Goal: Task Accomplishment & Management: Use online tool/utility

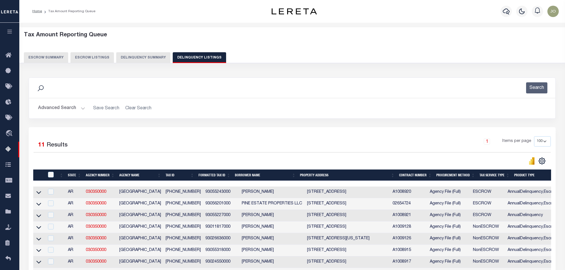
select select "100"
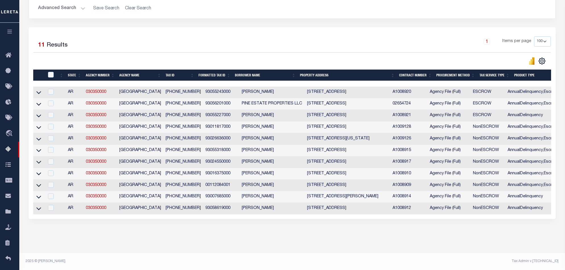
scroll to position [29, 0]
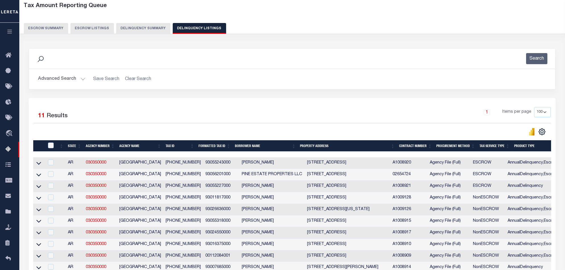
click at [143, 33] on button "Delinquency Summary" at bounding box center [143, 28] width 54 height 11
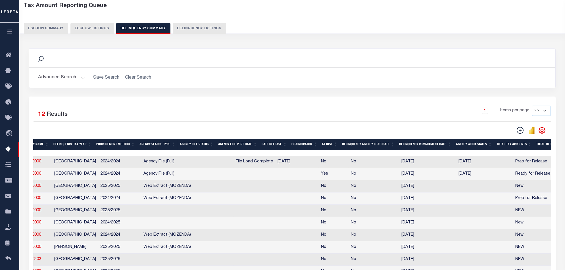
scroll to position [0, 0]
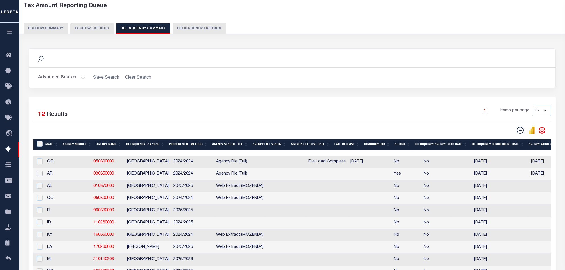
click at [41, 175] on input "checkbox" at bounding box center [40, 174] width 6 height 6
checkbox input "true"
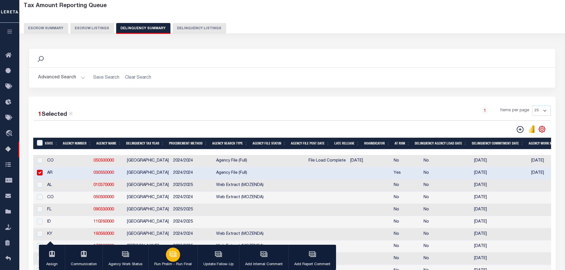
click at [172, 254] on icon "button" at bounding box center [172, 253] width 7 height 7
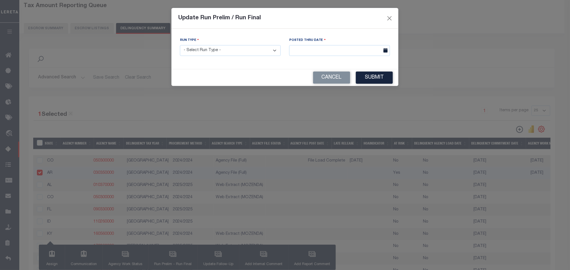
click at [267, 47] on select "- Select Run Type - Prelim Run Final Run" at bounding box center [230, 50] width 101 height 11
select select "F"
click at [180, 45] on select "- Select Run Type - Prelim Run Final Run" at bounding box center [230, 50] width 101 height 11
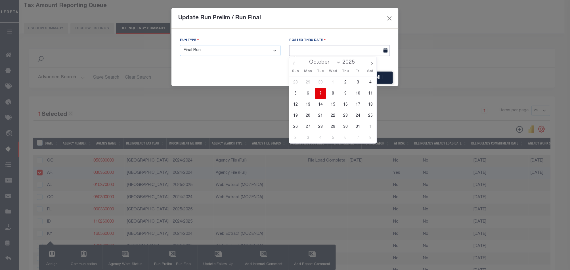
click at [327, 56] on body "Home Tax Amount Reporting Queue Profile" at bounding box center [285, 164] width 570 height 386
click at [319, 91] on span "7" at bounding box center [320, 93] width 11 height 11
type input "[DATE]"
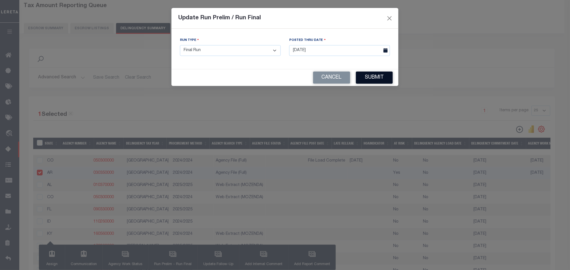
click at [370, 76] on button "Submit" at bounding box center [374, 78] width 37 height 12
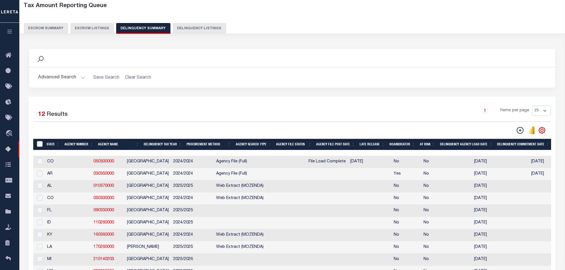
click at [370, 74] on h2 "Advanced Search Save Search Clear Search SummaryGridWrapper_dynamictable_____De…" at bounding box center [292, 77] width 517 height 11
click at [39, 173] on input "checkbox" at bounding box center [40, 174] width 6 height 6
checkbox input "true"
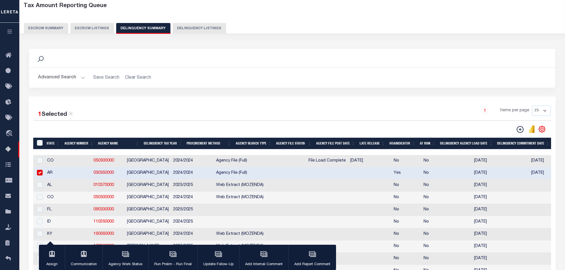
scroll to position [67, 0]
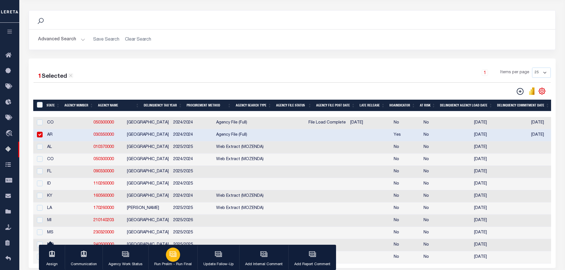
click at [175, 256] on icon "button" at bounding box center [172, 253] width 7 height 7
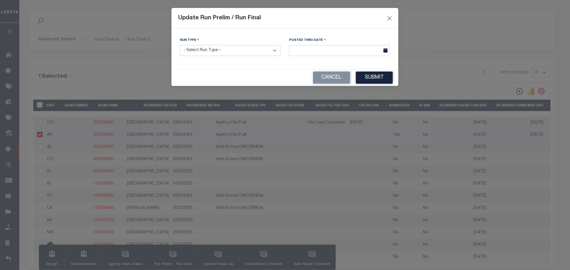
click at [227, 50] on select "- Select Run Type - Prelim Run Final Run" at bounding box center [230, 50] width 101 height 11
select select "F"
click at [180, 45] on select "- Select Run Type - Prelim Run Final Run" at bounding box center [230, 50] width 101 height 11
click at [311, 49] on input "text" at bounding box center [339, 50] width 101 height 11
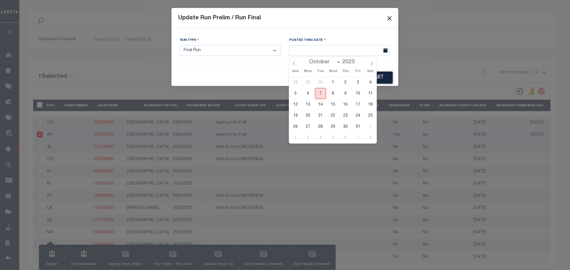
click at [323, 93] on span "7" at bounding box center [320, 93] width 11 height 11
type input "[DATE]"
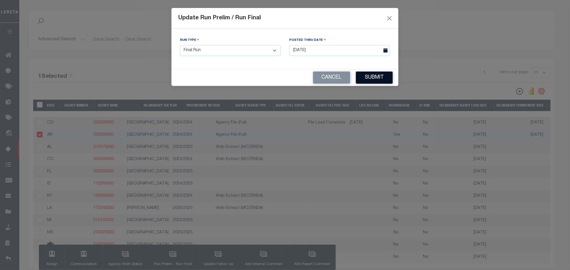
click at [366, 75] on button "Submit" at bounding box center [374, 78] width 37 height 12
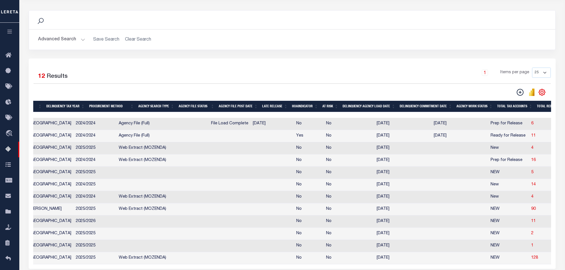
scroll to position [0, 0]
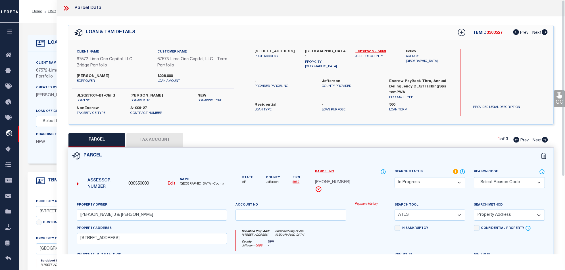
select select "IP"
select select "ATL"
select select "ADD"
select select "10"
select select "NonEscrow"
